Goal: Communication & Community: Participate in discussion

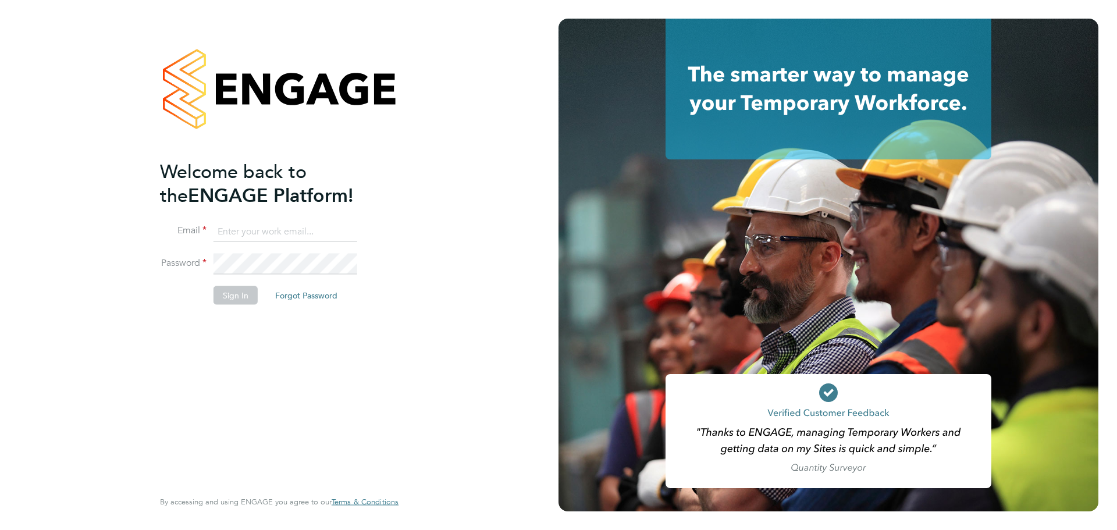
type input "sophia@xede.co.uk"
click at [236, 293] on button "Sign In" at bounding box center [236, 295] width 44 height 19
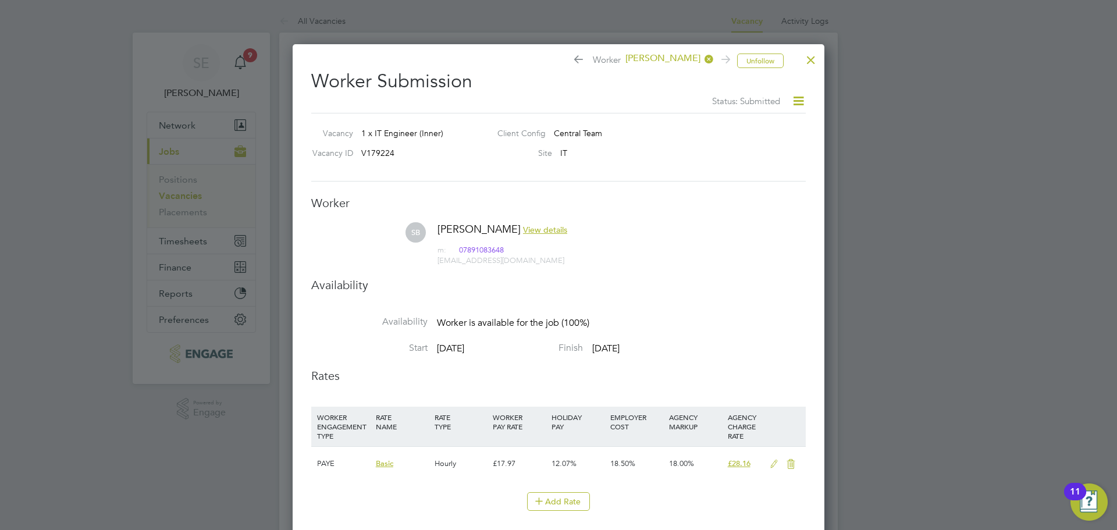
click at [815, 58] on div at bounding box center [811, 57] width 21 height 21
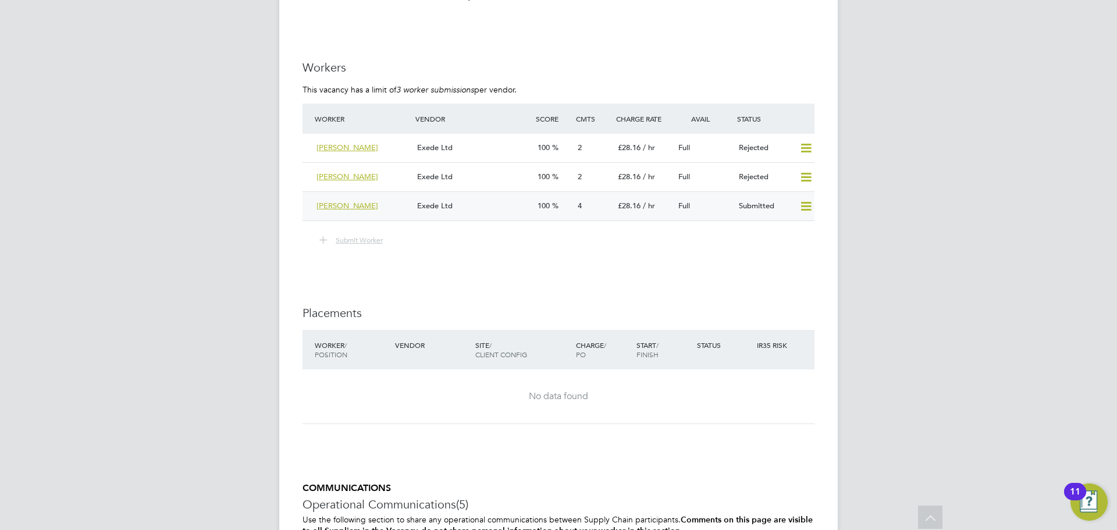
click at [492, 205] on div "Exede Ltd" at bounding box center [473, 206] width 120 height 19
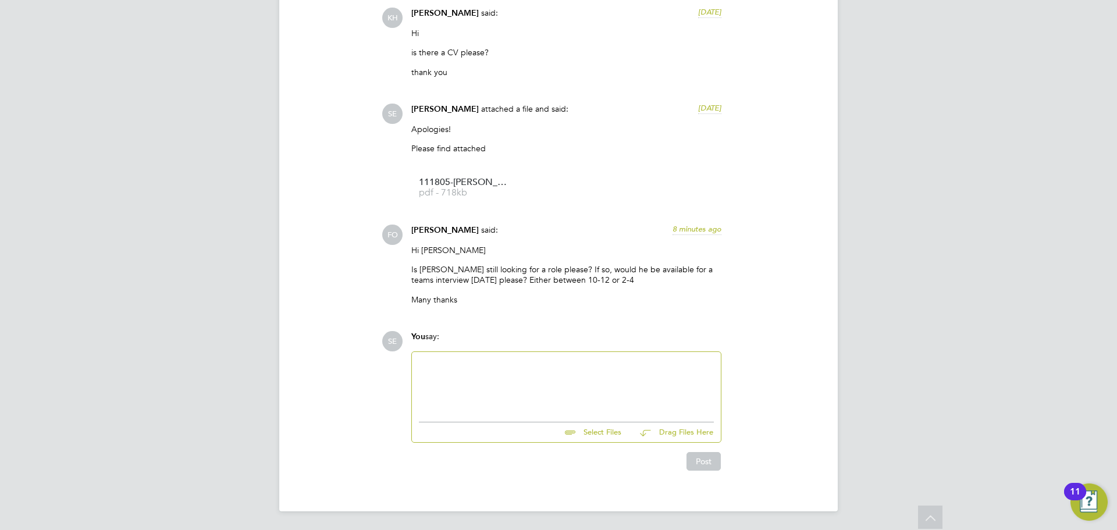
click at [461, 399] on div at bounding box center [566, 384] width 295 height 50
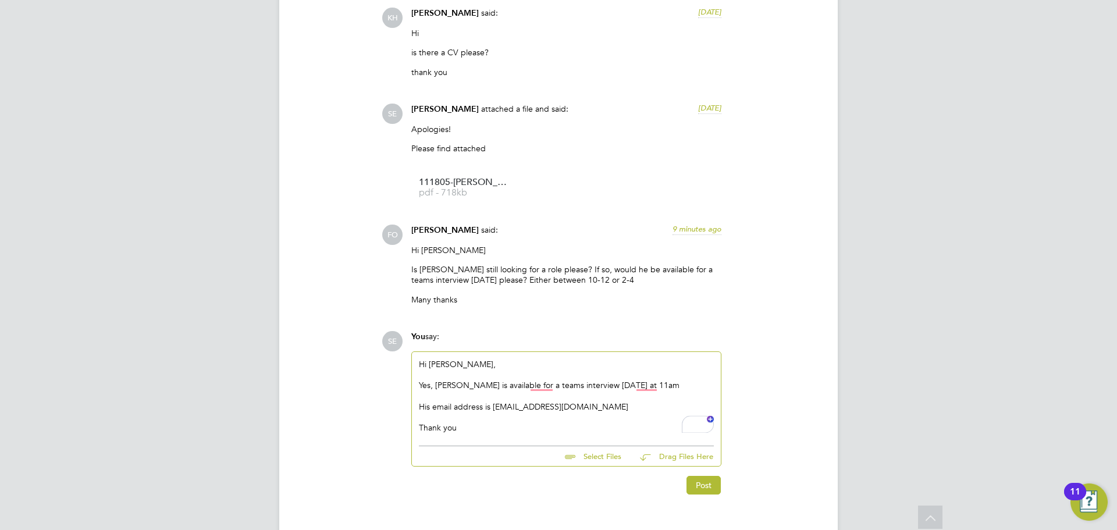
click at [723, 493] on div "Post" at bounding box center [566, 481] width 322 height 28
click at [693, 489] on button "Post" at bounding box center [704, 485] width 34 height 19
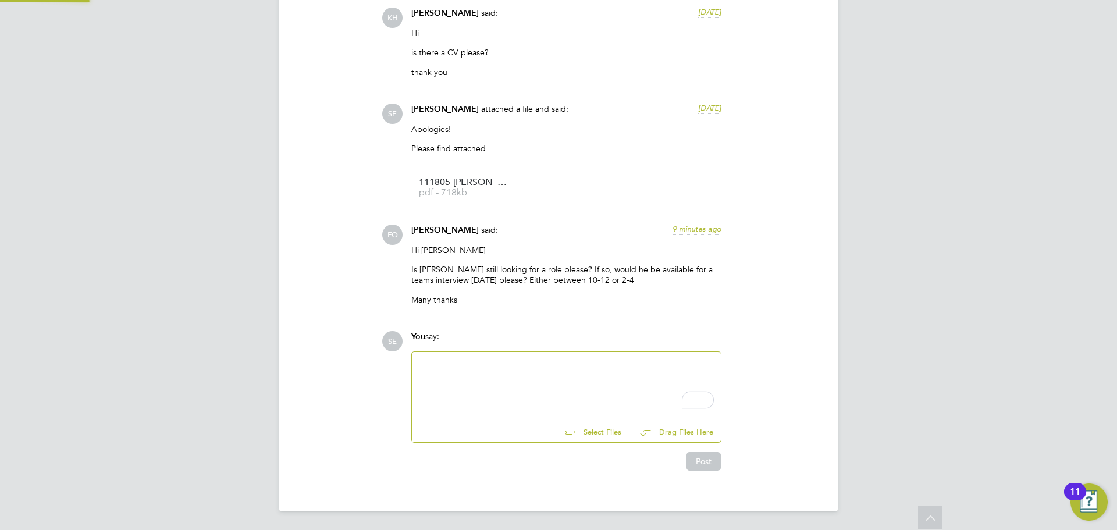
scroll to position [1432, 0]
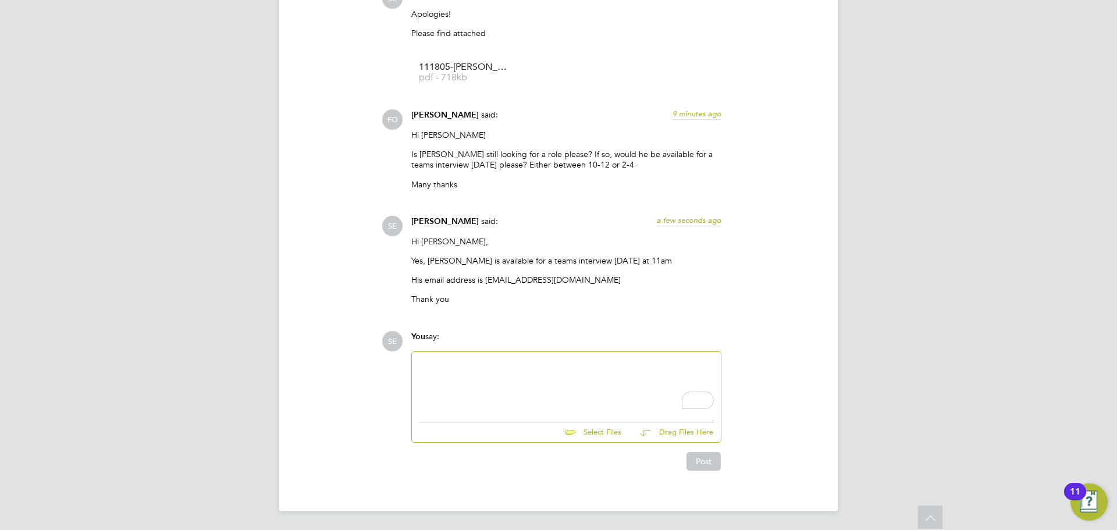
click at [639, 396] on div "To enrich screen reader interactions, please activate Accessibility in Grammarl…" at bounding box center [566, 384] width 295 height 50
click at [495, 365] on div "To enrich screen reader interactions, please activate Accessibility in Grammarl…" at bounding box center [566, 384] width 295 height 50
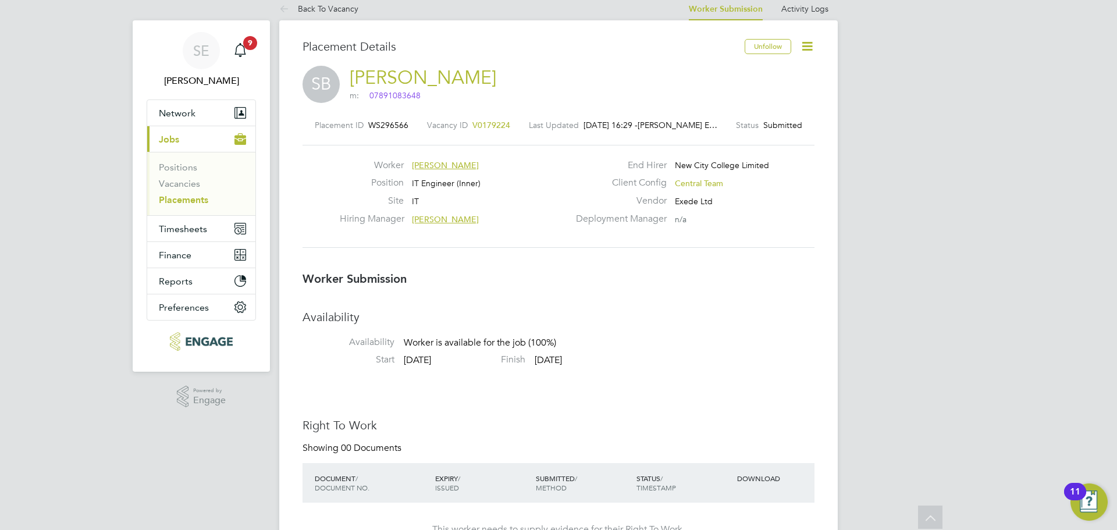
scroll to position [0, 0]
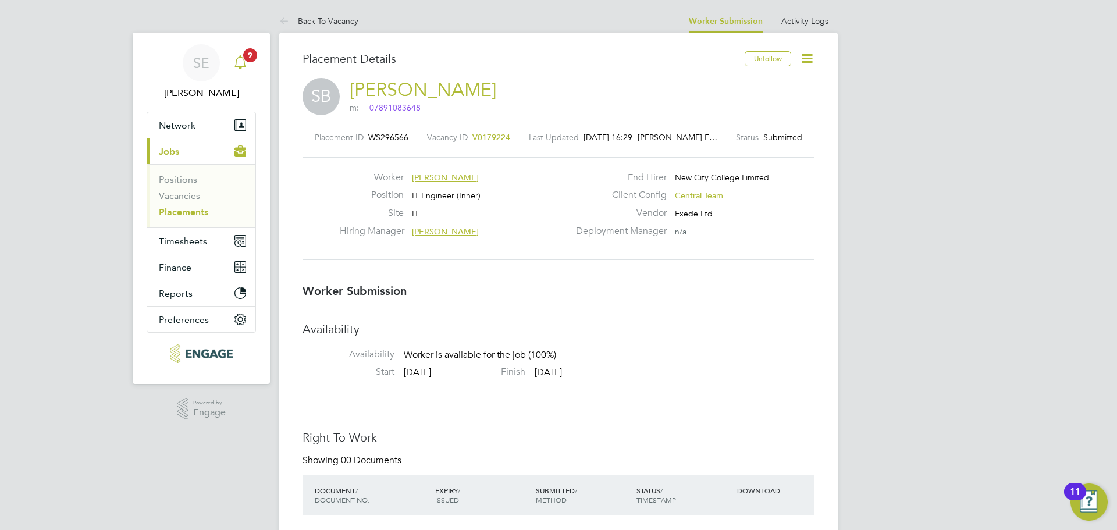
click at [248, 56] on span "9" at bounding box center [250, 55] width 14 height 14
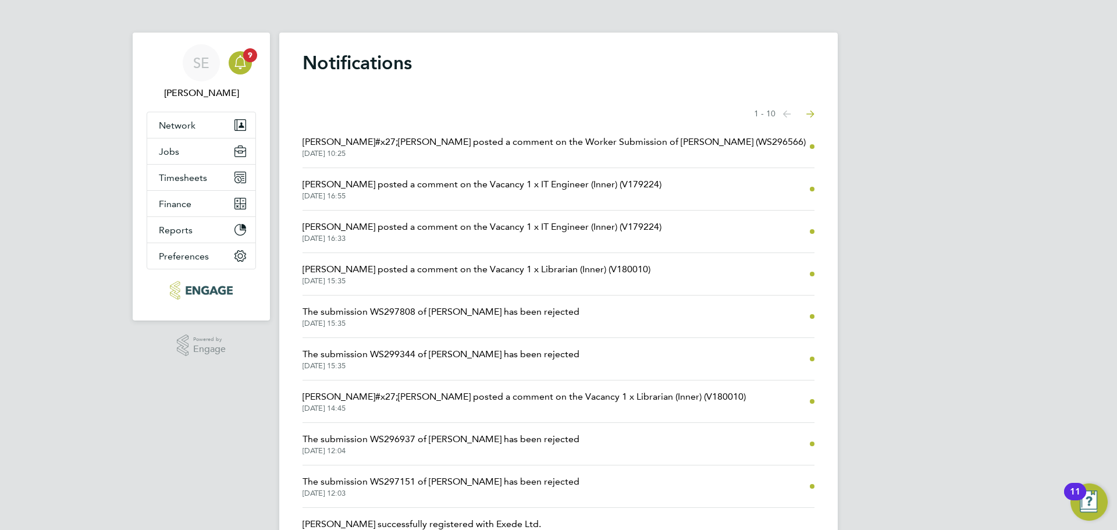
click at [479, 152] on span "02 Oct 2025, 10:25" at bounding box center [554, 153] width 503 height 9
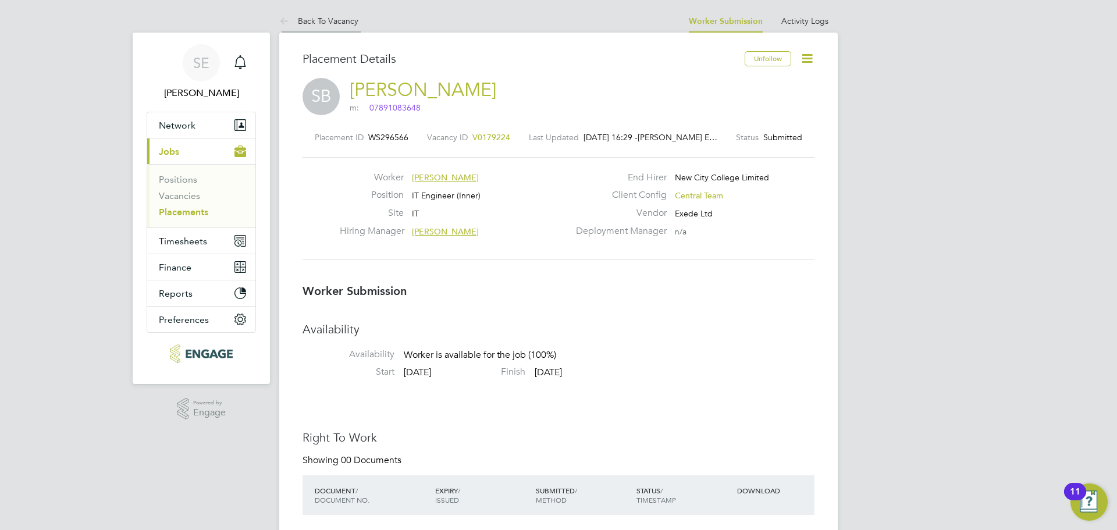
click at [322, 27] on li "Back To Vacancy" at bounding box center [318, 20] width 79 height 23
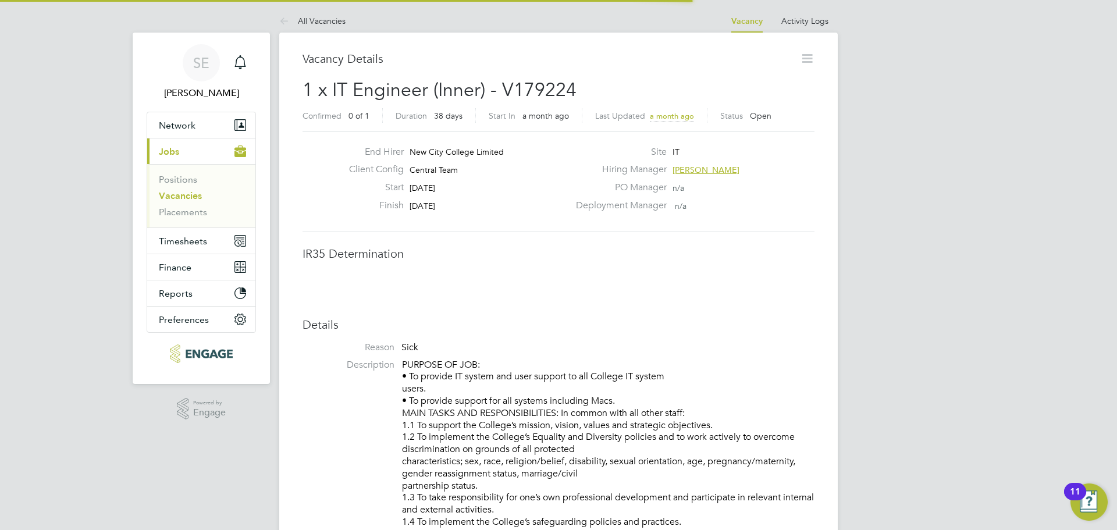
scroll to position [6, 6]
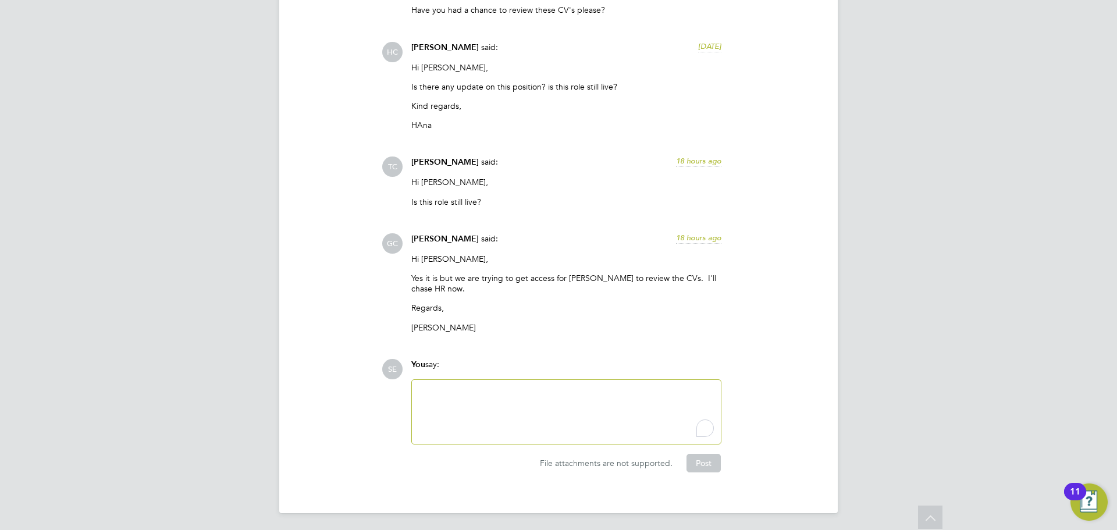
click at [449, 416] on div "To enrich screen reader interactions, please activate Accessibility in Grammarl…" at bounding box center [566, 412] width 295 height 50
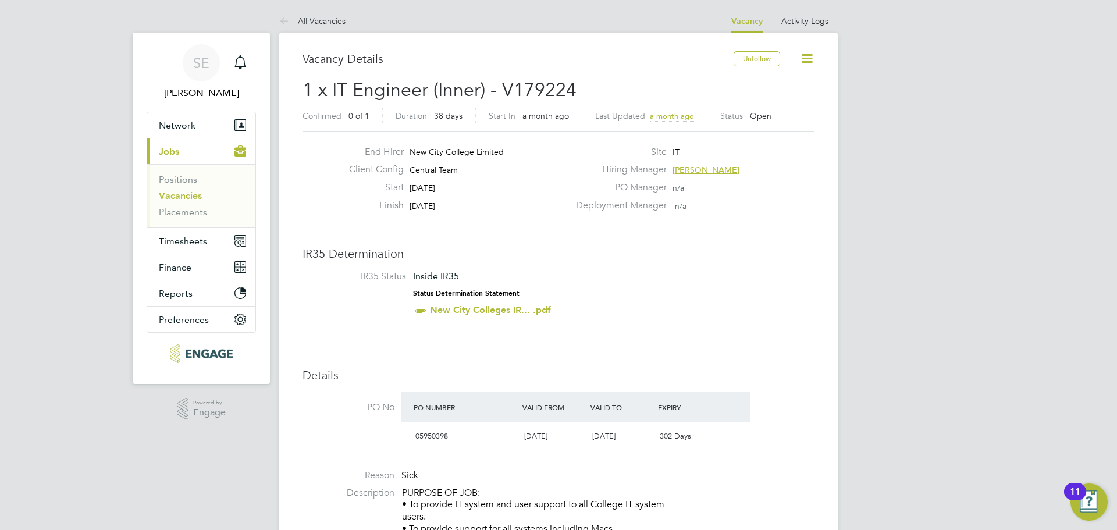
click at [327, 23] on link "All Vacancies" at bounding box center [312, 21] width 66 height 10
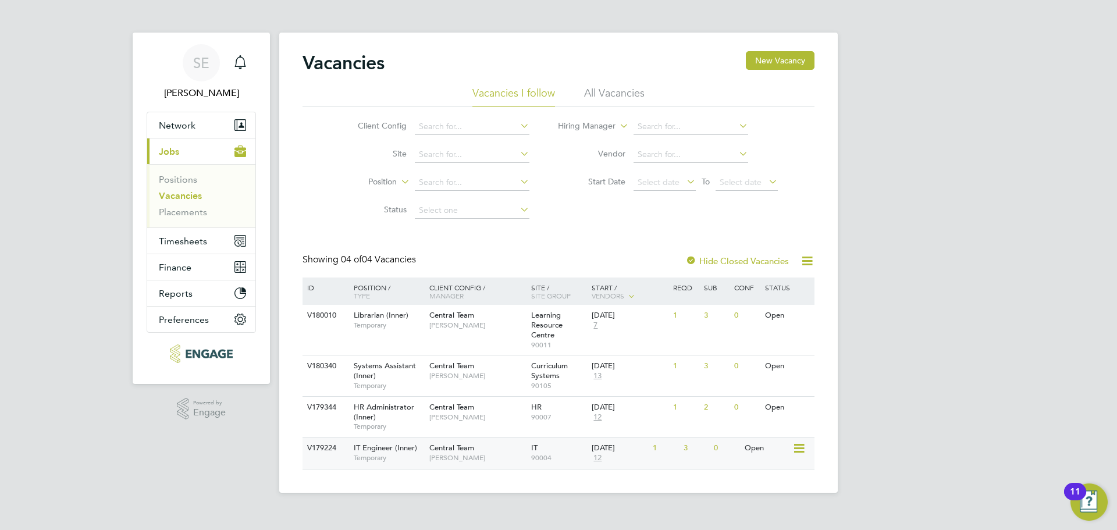
click at [505, 457] on span "[PERSON_NAME]" at bounding box center [477, 457] width 96 height 9
